Goal: Task Accomplishment & Management: Use online tool/utility

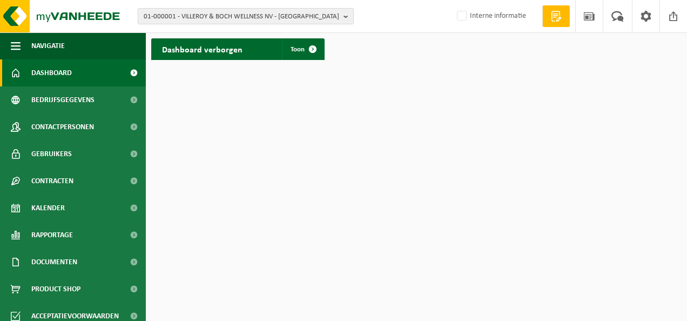
click at [346, 17] on b "button" at bounding box center [349, 16] width 10 height 15
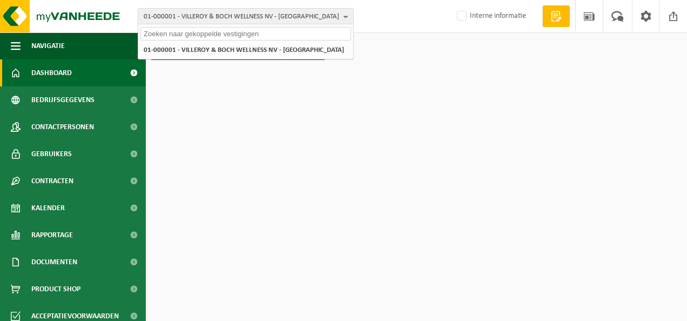
click at [346, 17] on b "button" at bounding box center [349, 16] width 10 height 15
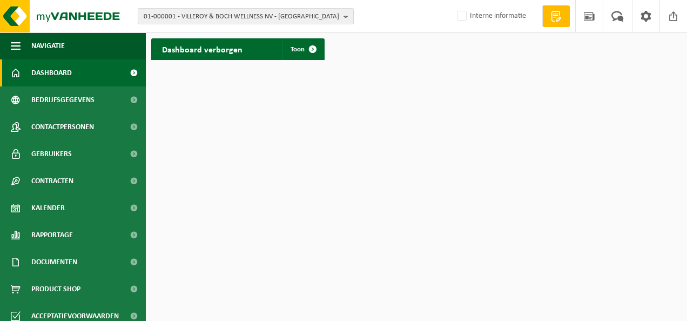
click at [262, 13] on span "01-000001 - VILLEROY & BOCH WELLNESS NV - ROESELARE" at bounding box center [242, 17] width 196 height 16
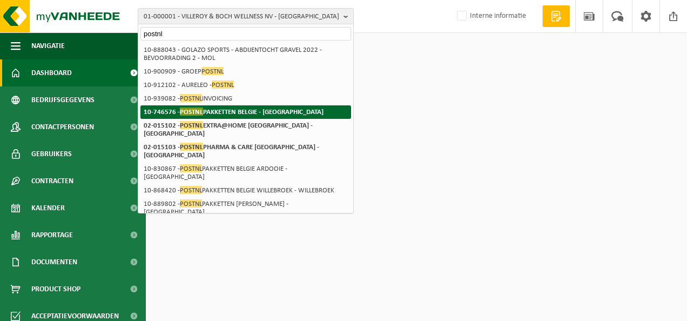
type input "postnl"
click at [233, 108] on strong "10-746576 - POSTNL PAKKETTEN BELGIE - TURNHOUT" at bounding box center [234, 112] width 180 height 8
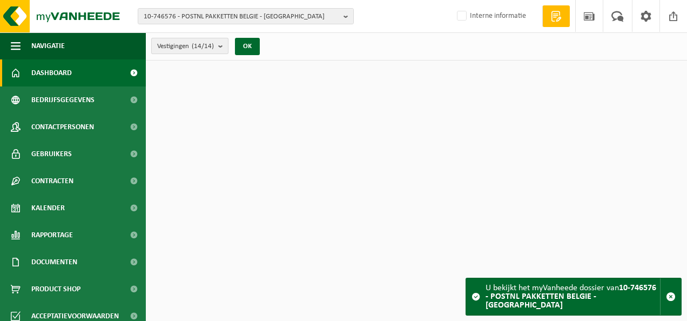
click at [223, 51] on b "submit" at bounding box center [223, 45] width 10 height 15
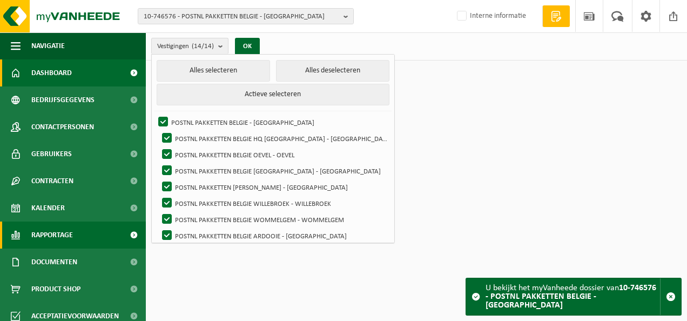
click at [62, 244] on span "Rapportage" at bounding box center [52, 235] width 42 height 27
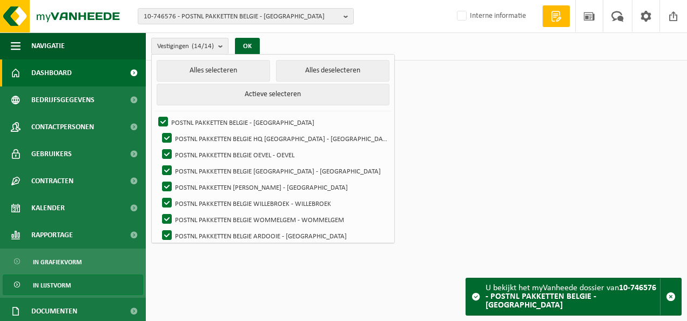
click at [81, 286] on link "In lijstvorm" at bounding box center [73, 285] width 141 height 21
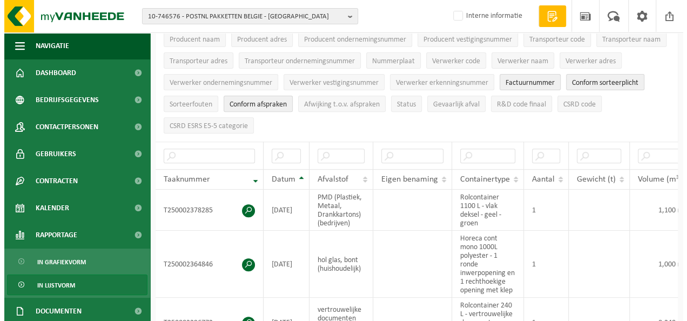
scroll to position [165, 0]
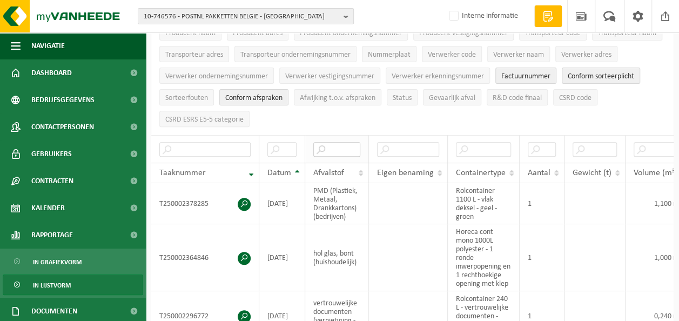
click at [326, 143] on input "text" at bounding box center [336, 149] width 47 height 15
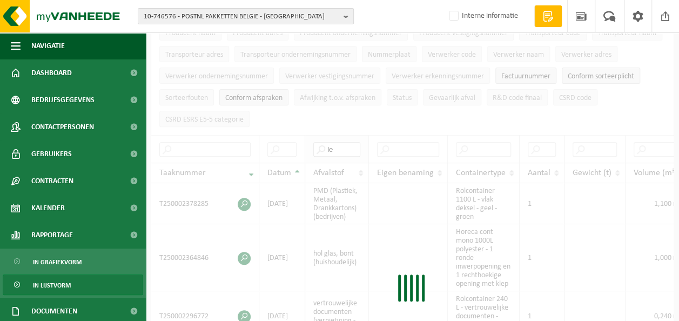
type input "l"
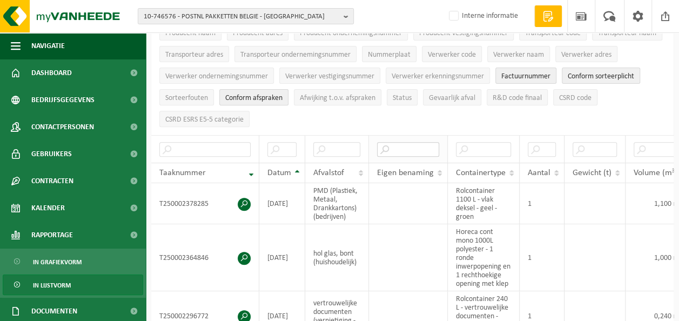
click at [414, 143] on input "text" at bounding box center [408, 149] width 62 height 15
type input "l"
click at [495, 142] on input "text" at bounding box center [483, 149] width 55 height 15
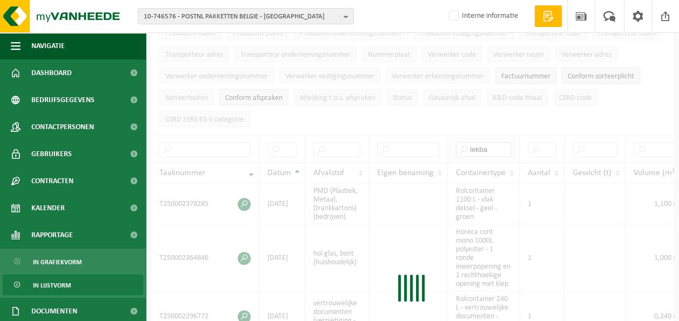
type input "lekbak"
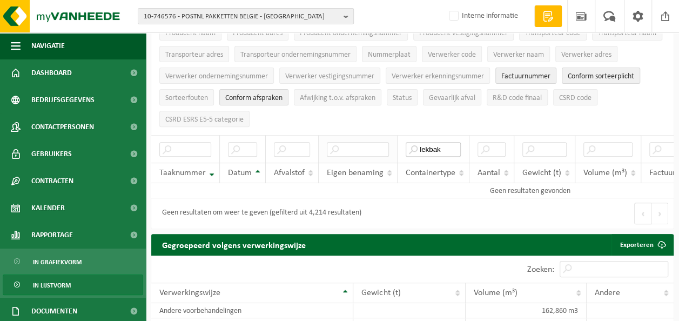
drag, startPoint x: 451, startPoint y: 150, endPoint x: 384, endPoint y: 143, distance: 66.8
click at [384, 143] on tr "lekbak" at bounding box center [530, 149] width 758 height 28
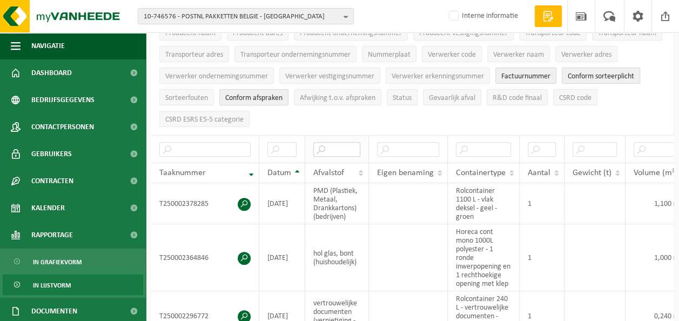
click at [356, 143] on input "text" at bounding box center [336, 149] width 47 height 15
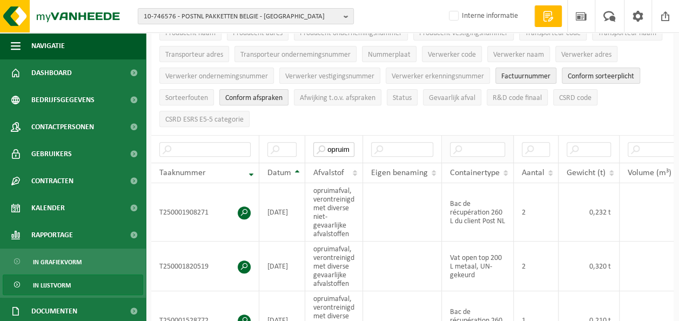
type input "opruim"
click at [489, 144] on input "text" at bounding box center [477, 149] width 55 height 15
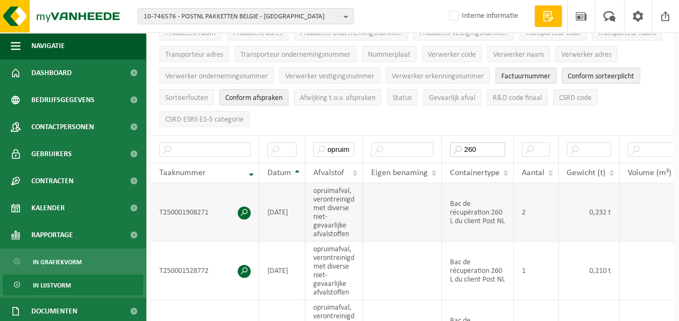
type input "260"
click at [246, 206] on span at bounding box center [244, 212] width 13 height 13
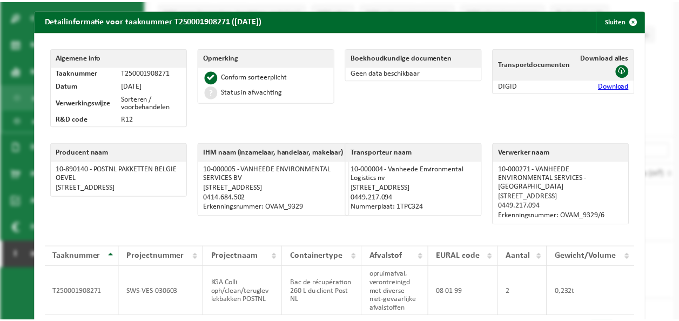
scroll to position [0, 0]
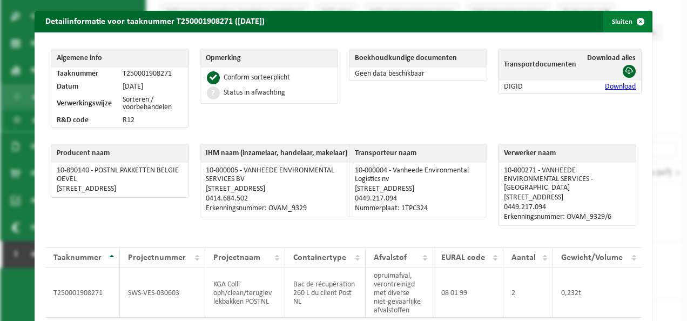
click at [636, 22] on span "button" at bounding box center [641, 22] width 22 height 22
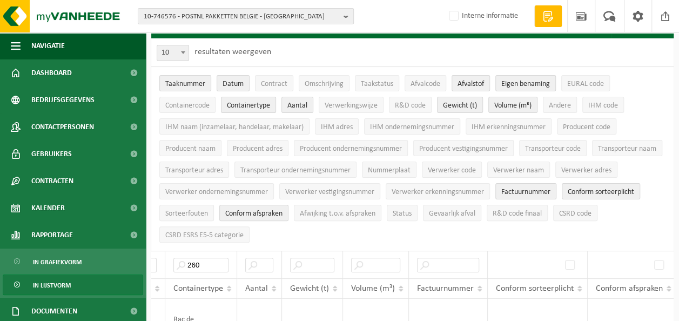
scroll to position [48, 0]
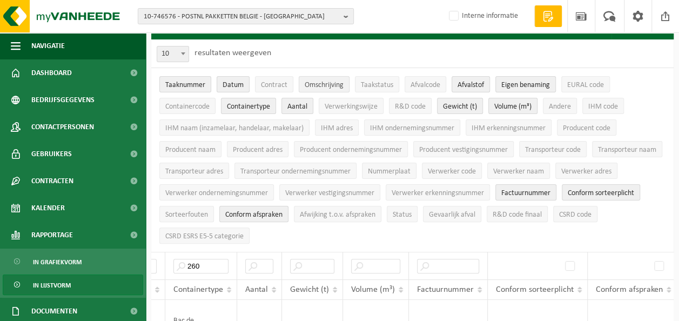
click at [320, 88] on span "Omschrijving" at bounding box center [324, 85] width 39 height 8
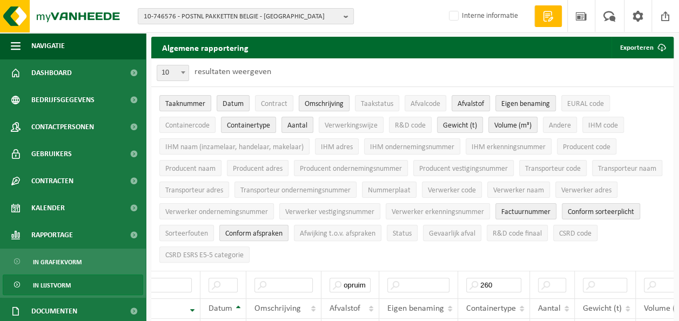
scroll to position [30, 0]
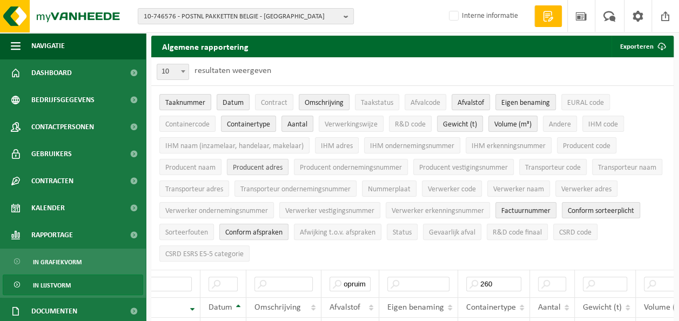
click at [262, 166] on span "Producent adres" at bounding box center [258, 168] width 50 height 8
click at [516, 123] on span "Volume (m³)" at bounding box center [512, 125] width 37 height 8
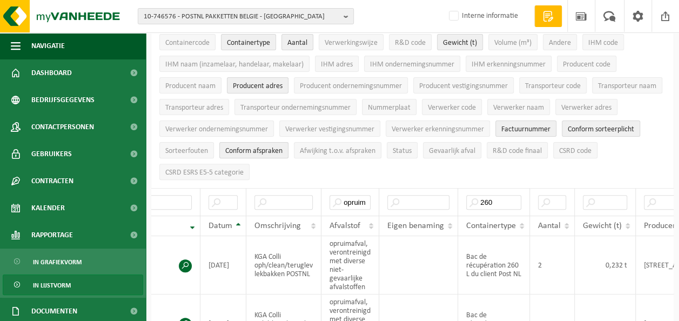
scroll to position [125, 0]
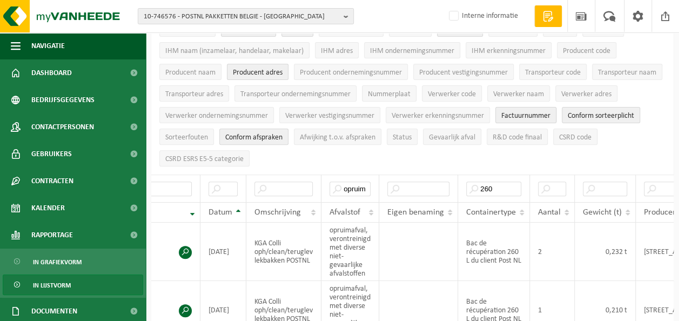
click at [551, 112] on span "Factuurnummer" at bounding box center [526, 116] width 49 height 8
click at [568, 120] on span "Conform sorteerplicht" at bounding box center [601, 116] width 66 height 8
click at [283, 133] on span "Conform afspraken" at bounding box center [253, 137] width 57 height 8
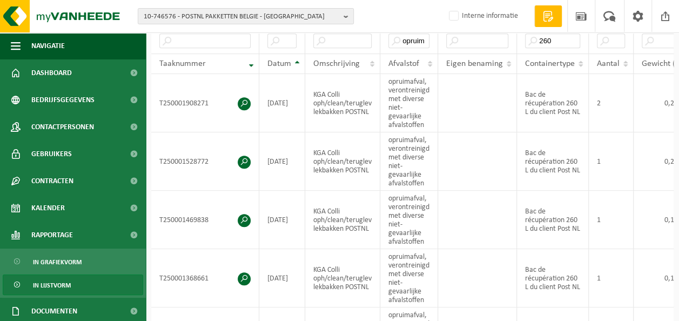
scroll to position [273, 0]
click at [244, 213] on span at bounding box center [244, 219] width 13 height 13
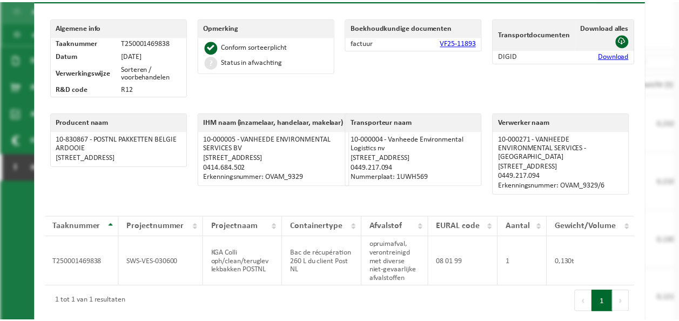
scroll to position [0, 0]
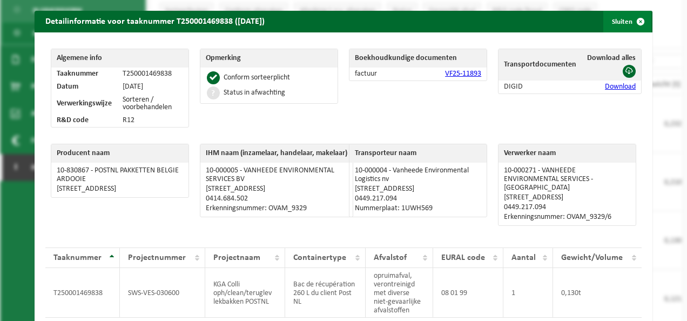
click at [630, 25] on span "button" at bounding box center [641, 22] width 22 height 22
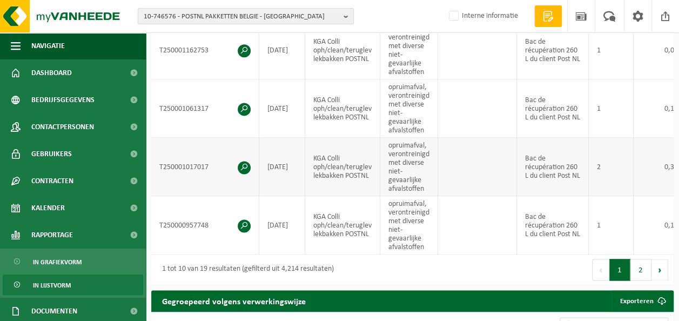
scroll to position [685, 0]
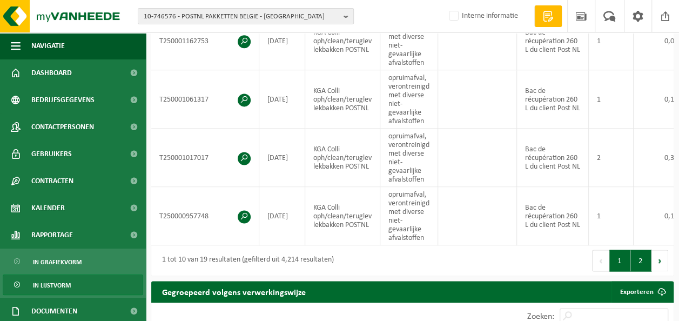
click at [639, 268] on button "2" at bounding box center [641, 261] width 21 height 22
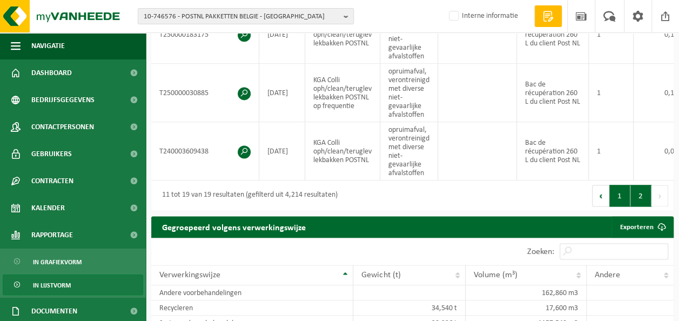
scroll to position [696, 0]
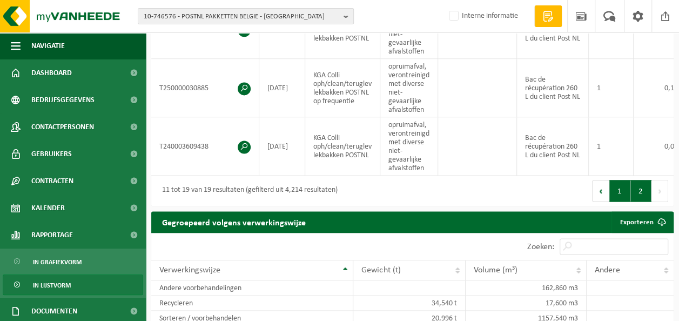
click at [621, 195] on button "1" at bounding box center [620, 191] width 21 height 22
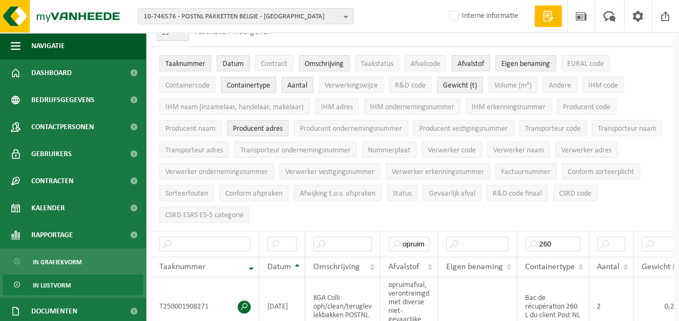
scroll to position [42, 0]
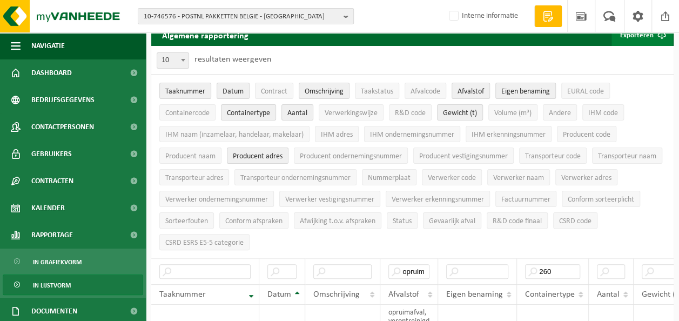
click at [636, 39] on button "Exporteren" at bounding box center [642, 35] width 61 height 22
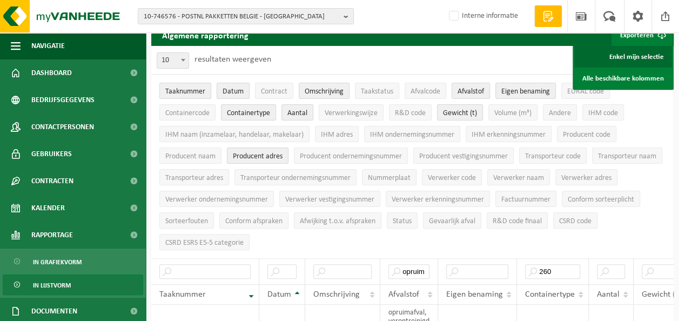
click at [638, 62] on link "Enkel mijn selectie" at bounding box center [623, 57] width 98 height 22
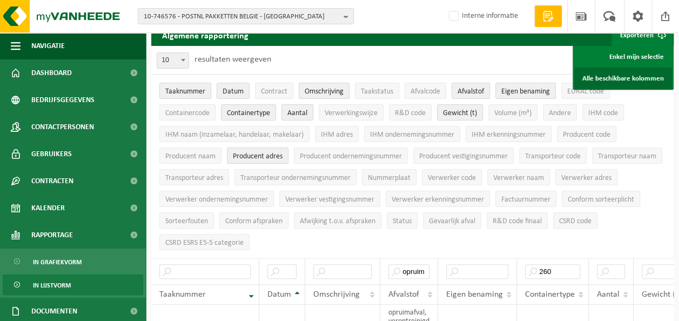
click at [647, 78] on link "Alle beschikbare kolommen" at bounding box center [623, 79] width 98 height 22
click at [660, 143] on ul "Taaknummer Datum Contract Omschrijving Taakstatus Afvalcode Afvalstof Eigen ben…" at bounding box center [412, 167] width 523 height 184
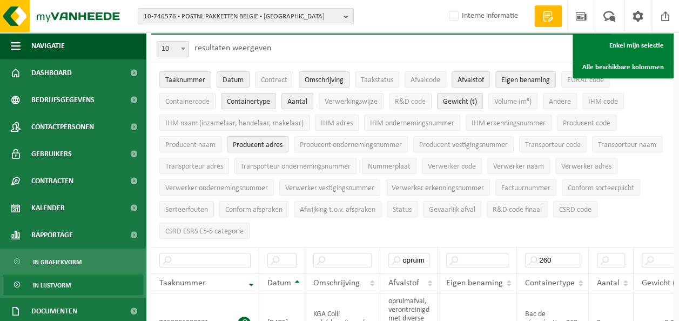
scroll to position [46, 0]
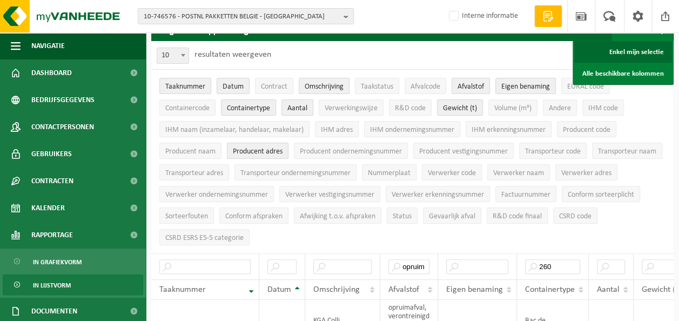
click at [661, 55] on link "Enkel mijn selectie" at bounding box center [623, 52] width 98 height 22
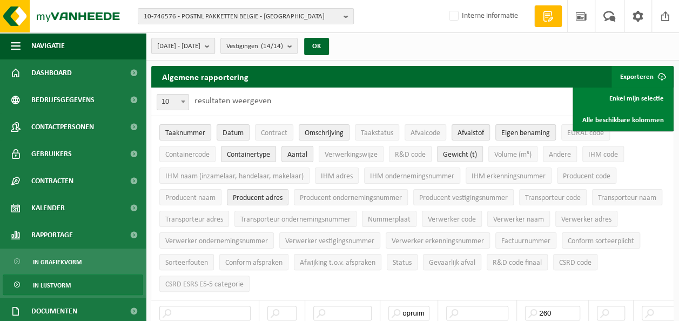
click at [180, 46] on span "[DATE] - [DATE]" at bounding box center [178, 46] width 43 height 16
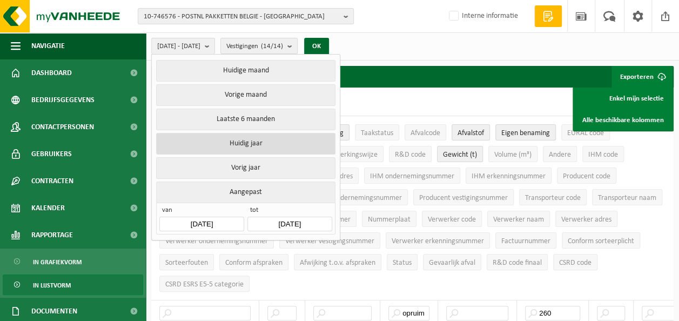
click at [283, 137] on button "Huidig jaar" at bounding box center [245, 144] width 179 height 22
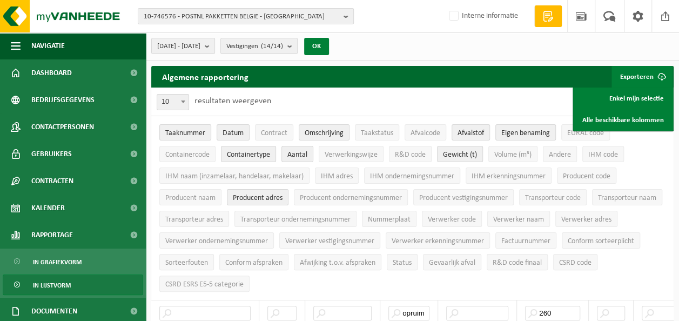
click at [329, 51] on button "OK" at bounding box center [316, 46] width 25 height 17
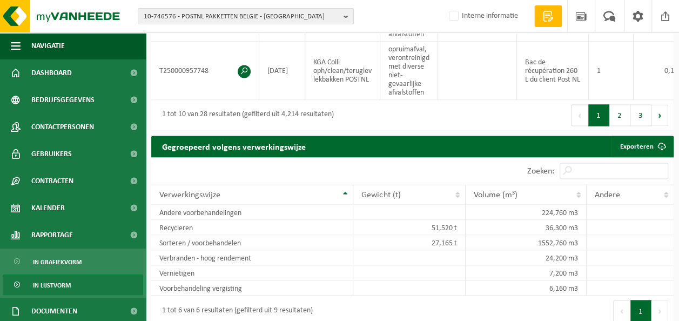
scroll to position [800, 0]
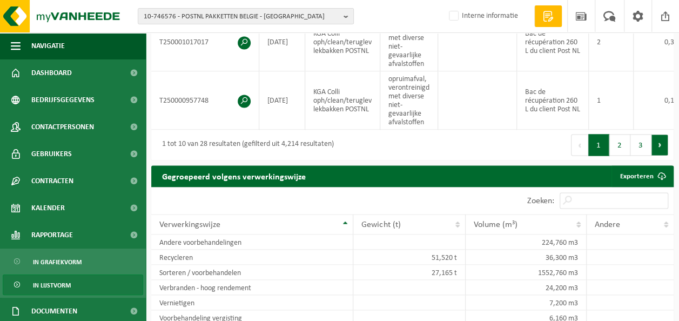
click at [657, 150] on button "Volgende" at bounding box center [660, 145] width 17 height 22
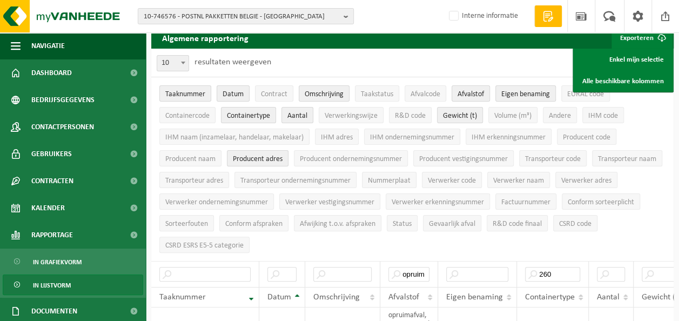
scroll to position [37, 0]
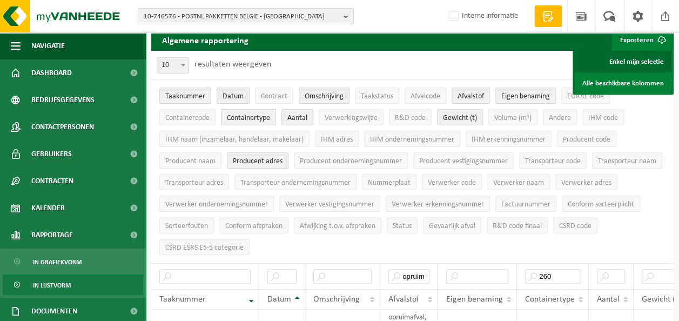
click at [647, 62] on link "Enkel mijn selectie" at bounding box center [623, 62] width 98 height 22
